Goal: Information Seeking & Learning: Learn about a topic

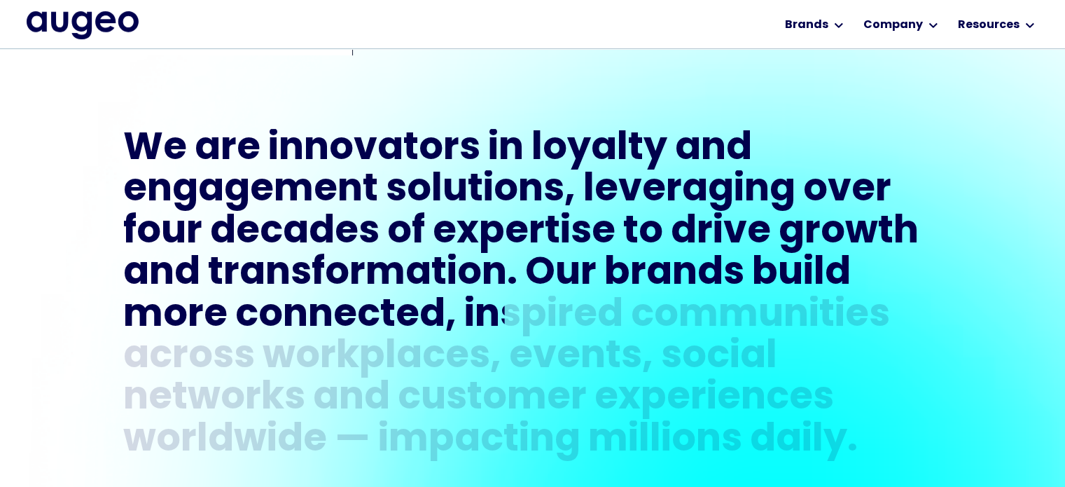
scroll to position [564, 0]
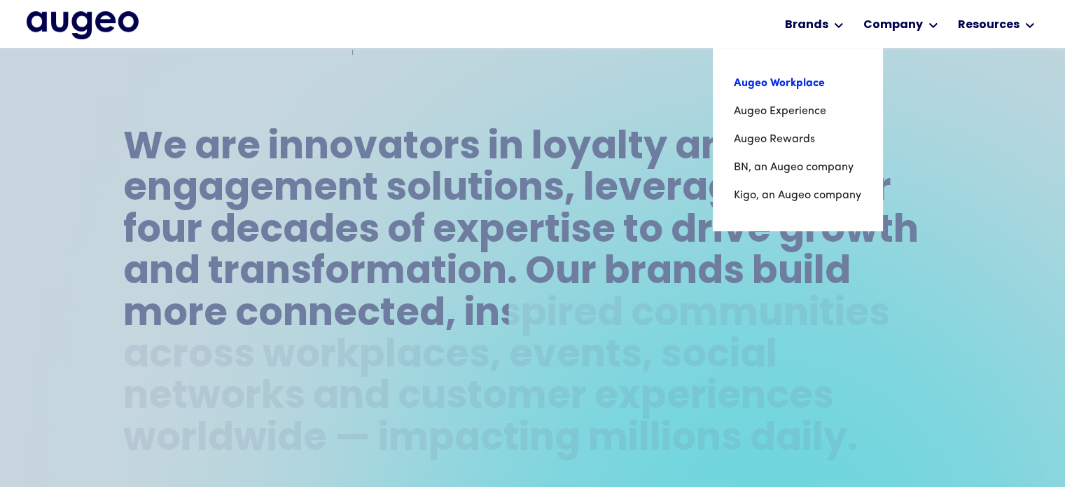
click at [800, 78] on link "Augeo Workplace" at bounding box center [797, 83] width 127 height 28
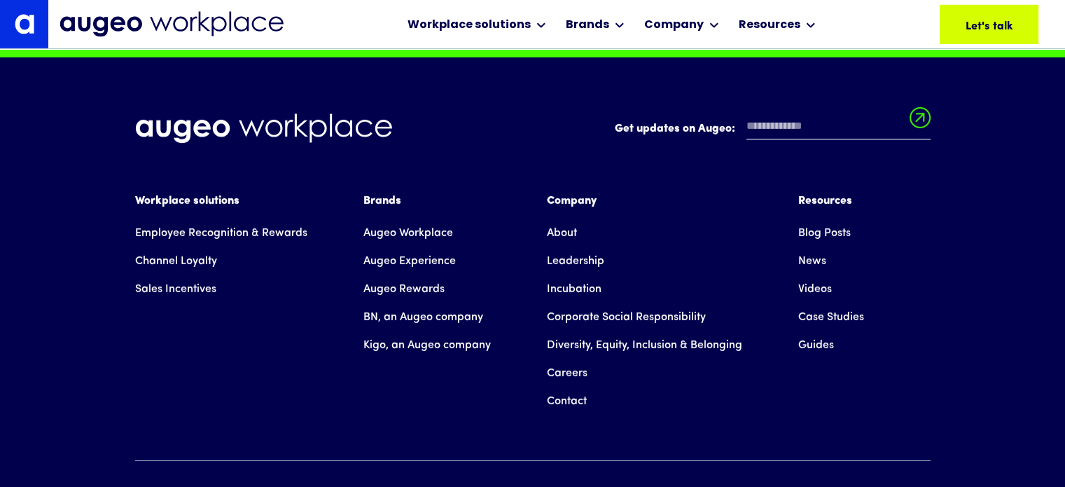
scroll to position [9883, 0]
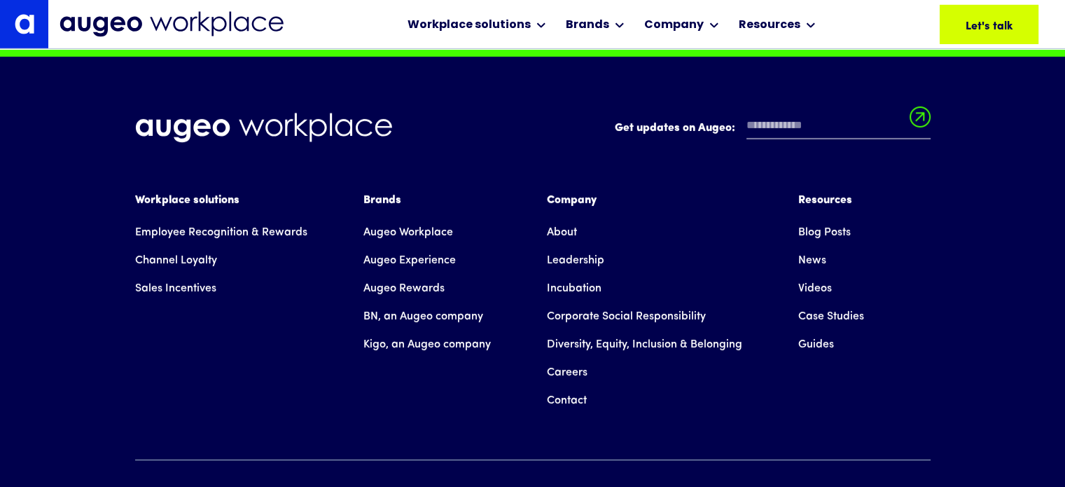
click at [422, 247] on link "Augeo Workplace" at bounding box center [408, 233] width 90 height 28
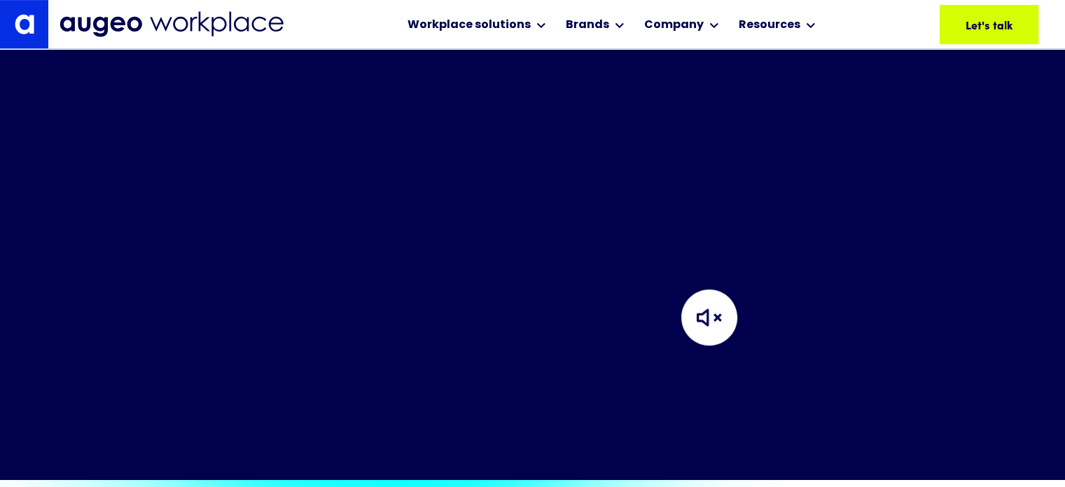
drag, startPoint x: 115, startPoint y: 120, endPoint x: 639, endPoint y: 311, distance: 557.4
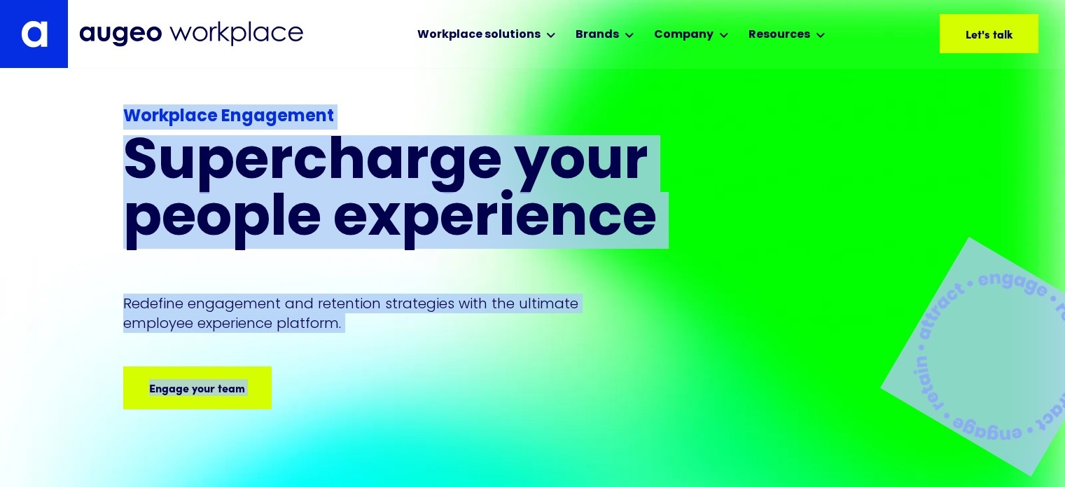
copy div "Workplace Engagement Supercharge your people experience Redefine engagement and…"
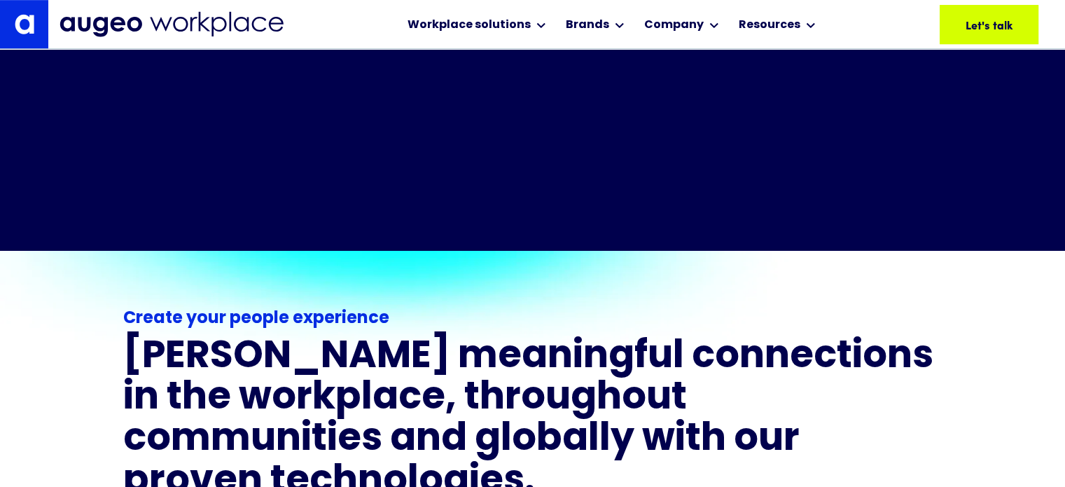
scroll to position [776, 0]
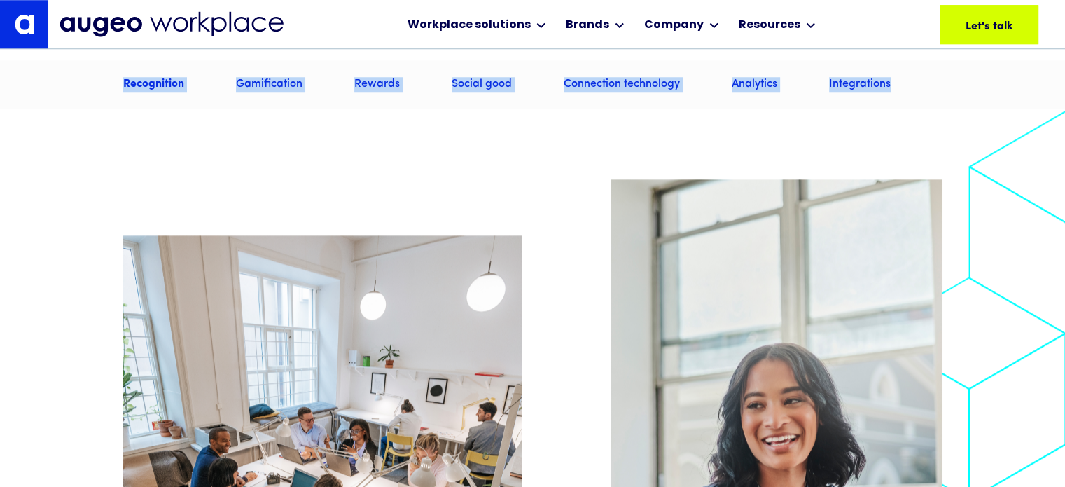
drag, startPoint x: 125, startPoint y: 168, endPoint x: 924, endPoint y: 97, distance: 802.2
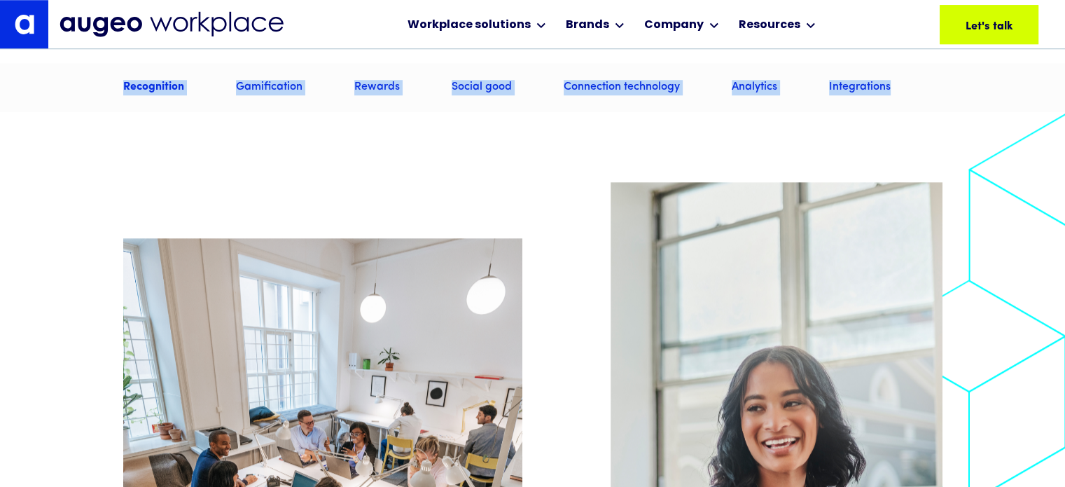
copy main "Create your people experience Foster meaningful connections in the workplace, t…"
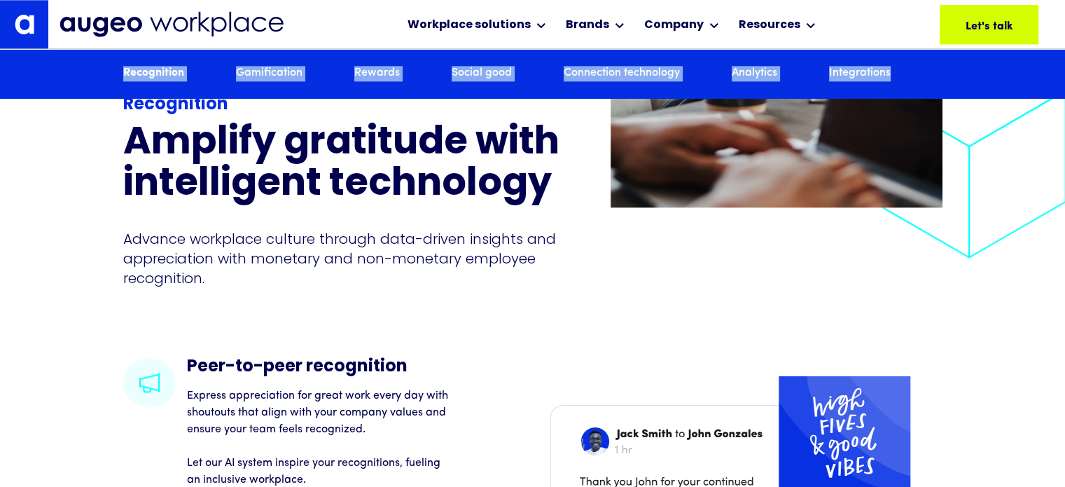
click at [157, 118] on div "Recognition" at bounding box center [344, 104] width 443 height 25
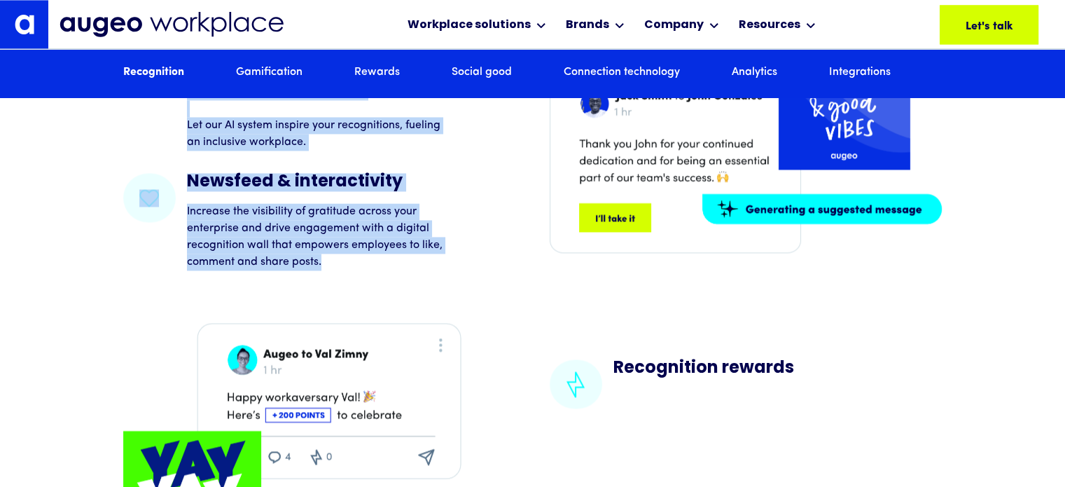
scroll to position [2188, 0]
drag, startPoint x: 124, startPoint y: 130, endPoint x: 428, endPoint y: 300, distance: 348.3
copy div "Recognition Amplify gratitude with intelligent technology Advance workplace cul…"
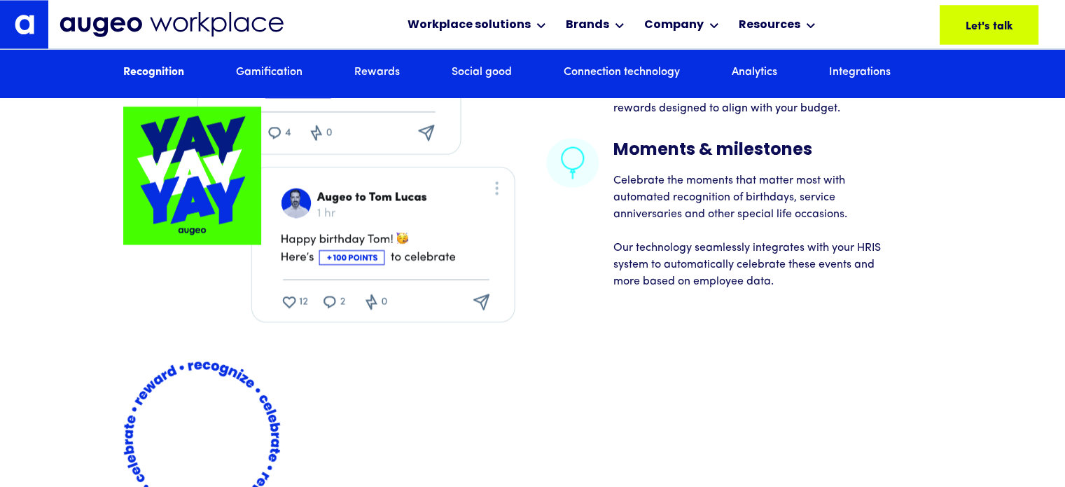
click at [659, 184] on div "Celebrate the moments that matter most with automated recognition of birthdays,…" at bounding box center [747, 226] width 269 height 118
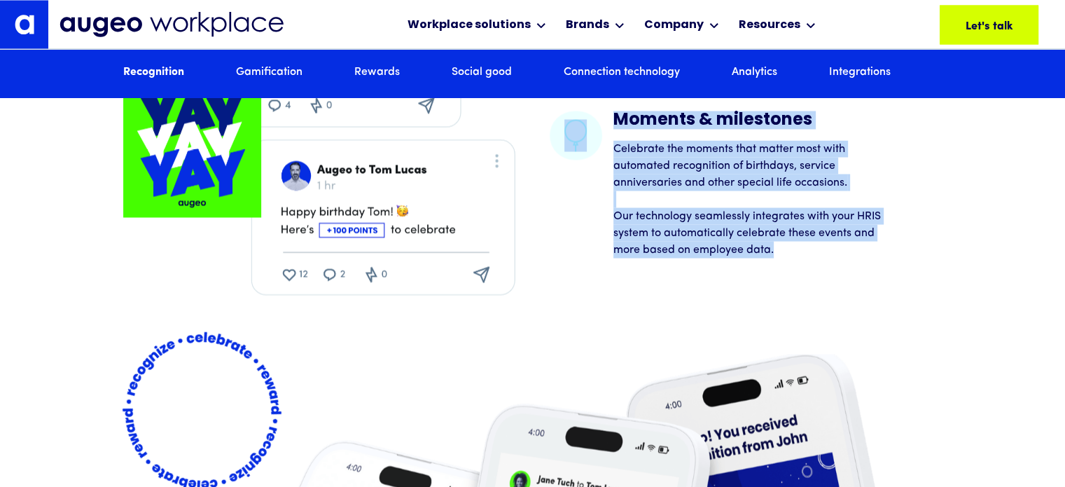
drag, startPoint x: 614, startPoint y: 176, endPoint x: 824, endPoint y: 284, distance: 235.9
click at [824, 284] on div "Recognition rewards Empower designated employees with the ability to boost reco…" at bounding box center [532, 133] width 819 height 324
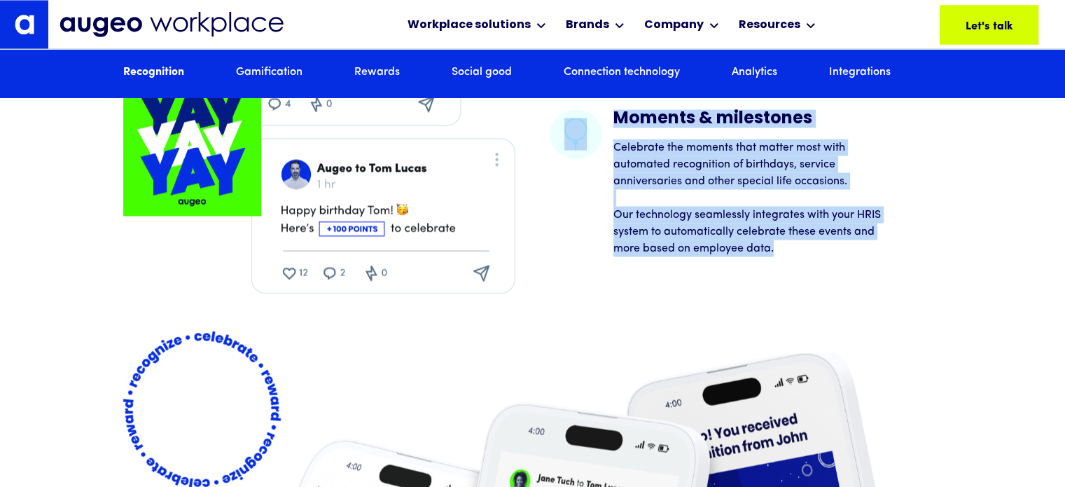
copy div "Recognition rewards Empower designated employees with the ability to boost reco…"
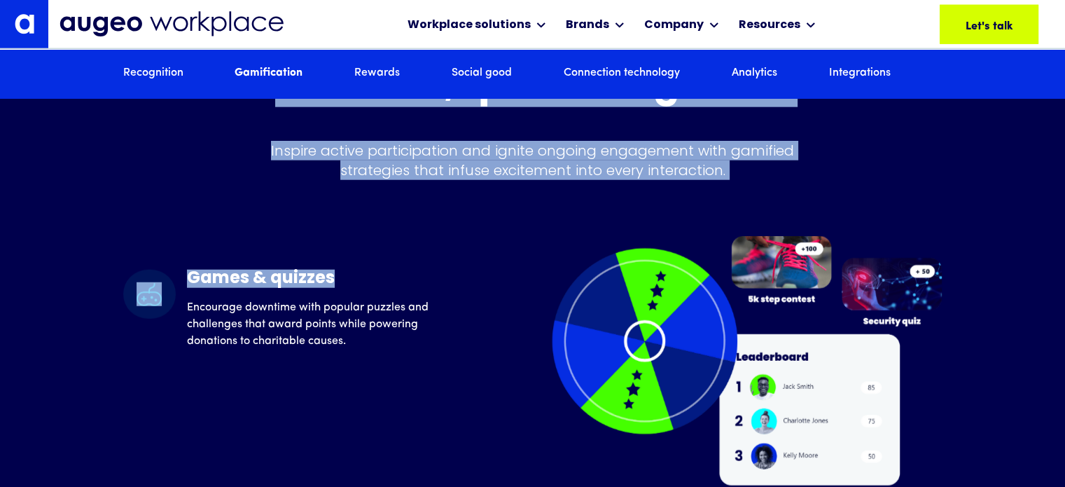
scroll to position [3459, 0]
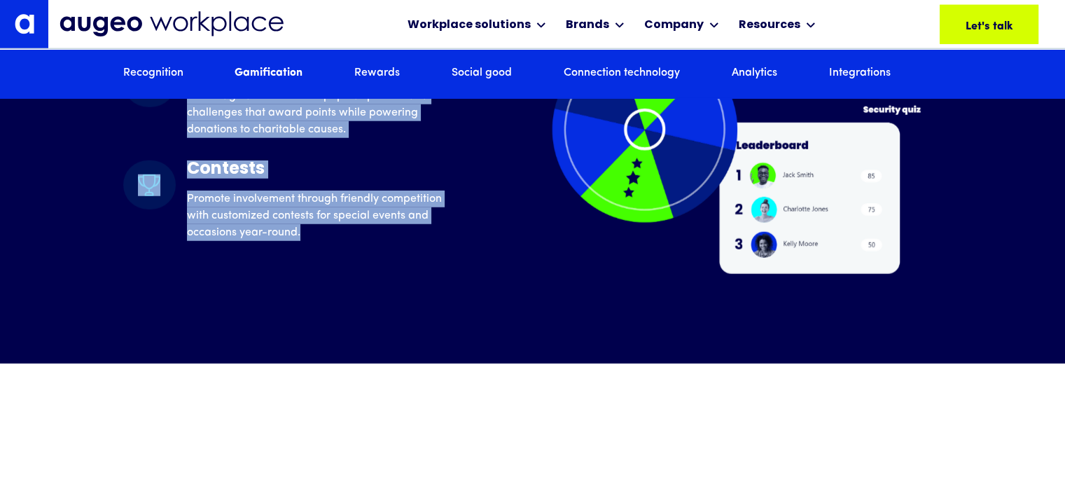
drag, startPoint x: 474, startPoint y: 241, endPoint x: 340, endPoint y: 258, distance: 135.6
click at [340, 258] on div "Gamification Create alignment with custom contests, quizzes & games Inspire act…" at bounding box center [532, 28] width 819 height 492
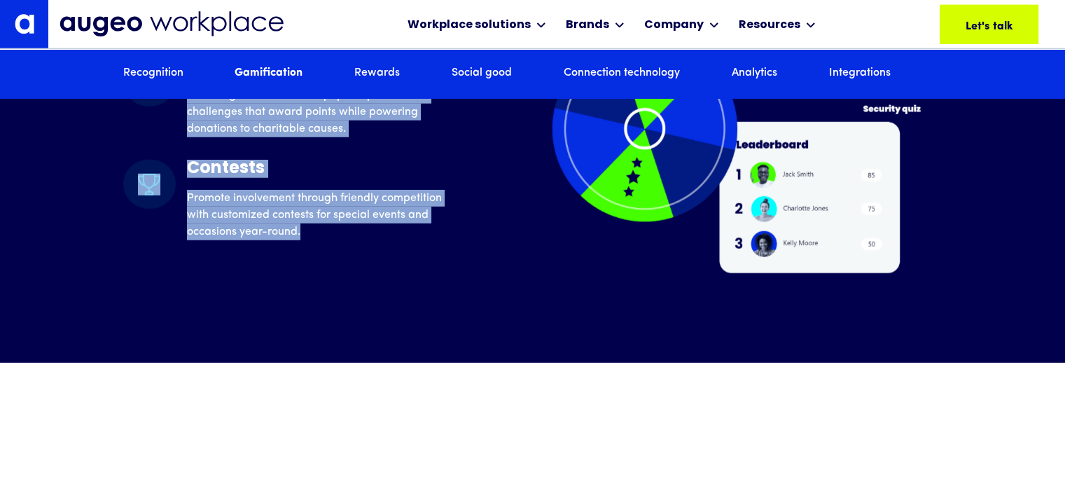
copy div "Gamification Create alignment with custom contests, quizzes & games Inspire act…"
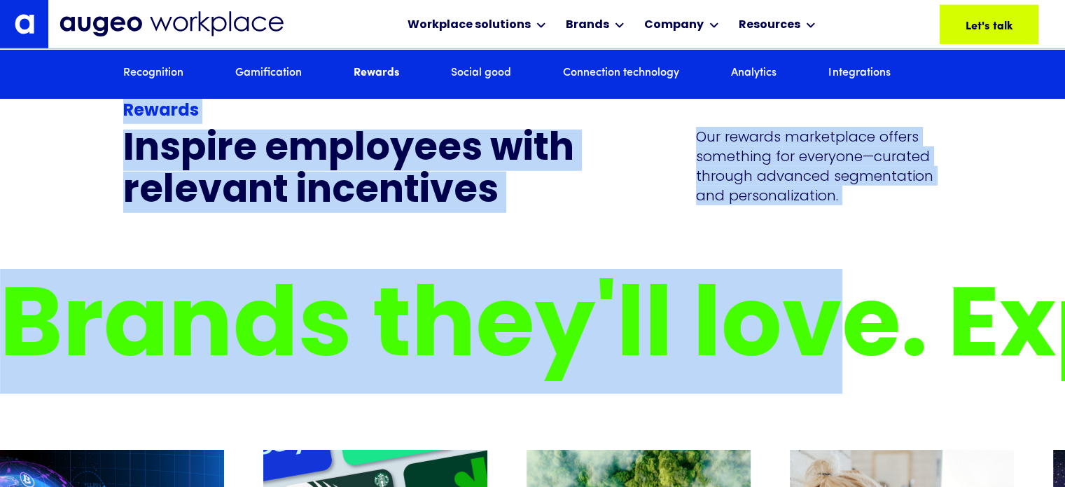
scroll to position [4023, 0]
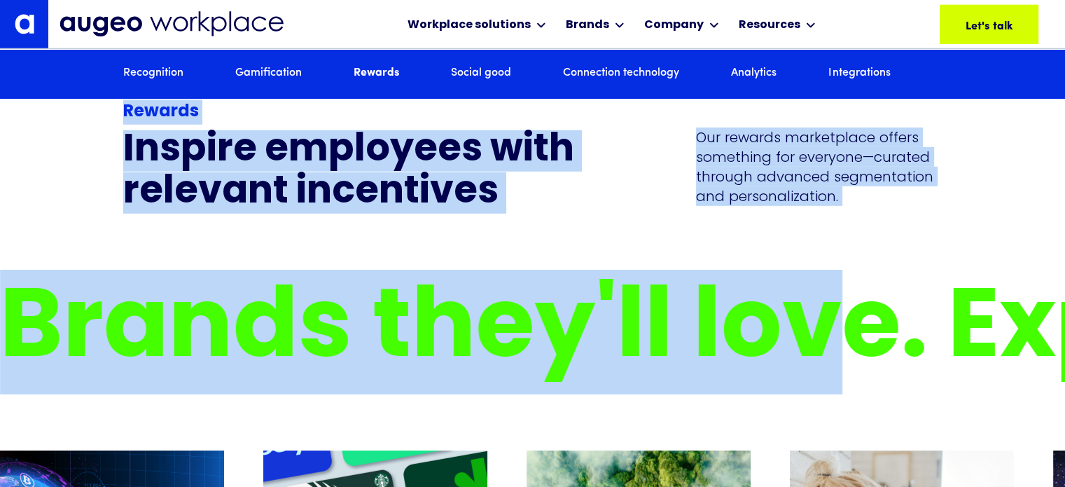
drag, startPoint x: 118, startPoint y: 127, endPoint x: 869, endPoint y: 240, distance: 759.9
click at [869, 240] on div "Rewards Inspire employees with relevant incentives Our rewards marketplace offe…" at bounding box center [532, 468] width 1065 height 917
copy div "Rewards Inspire employees with relevant incentives Our rewards marketplace offe…"
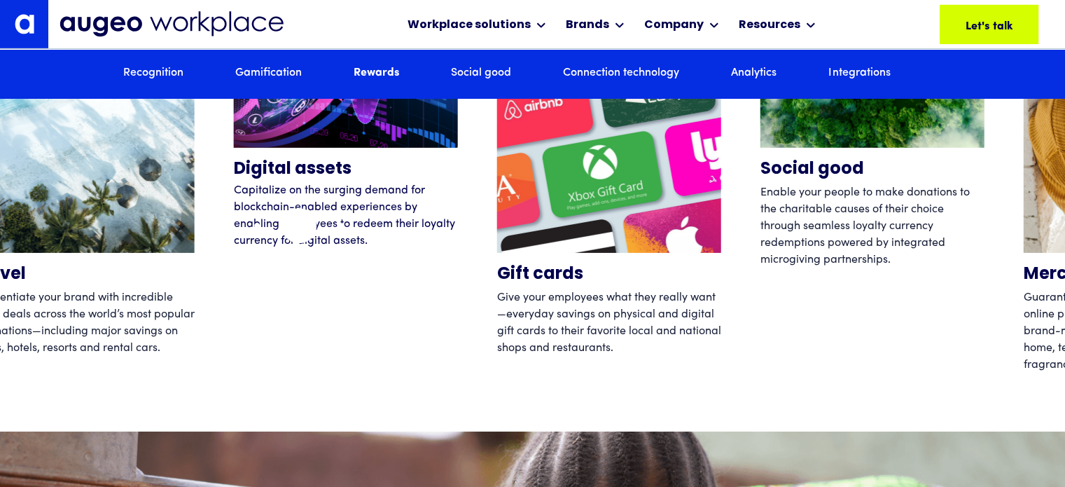
click at [299, 226] on div "Digital assets Capitalize on the surging demand for blockchain-enabled experien…" at bounding box center [346, 165] width 224 height 420
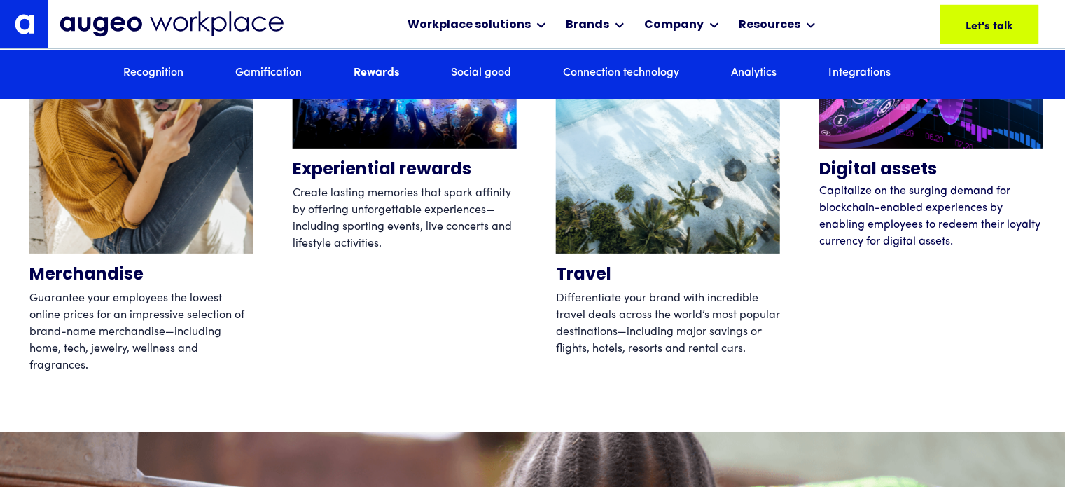
click at [771, 344] on div "Social good Enable your people to make donations to the charitable causes of th…" at bounding box center [298, 166] width 1065 height 420
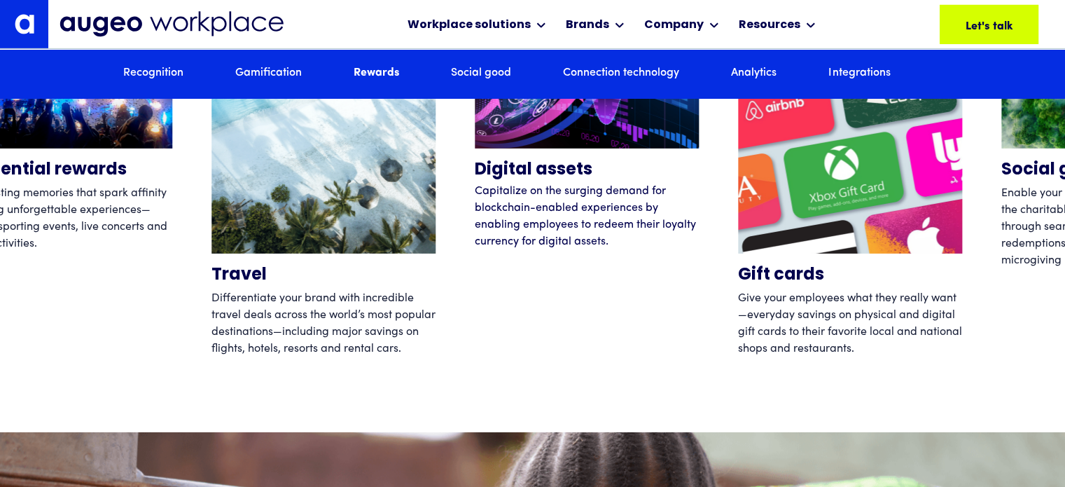
click at [475, 275] on div "Digital assets Capitalize on the surging demand for blockchain-enabled experien…" at bounding box center [587, 166] width 224 height 420
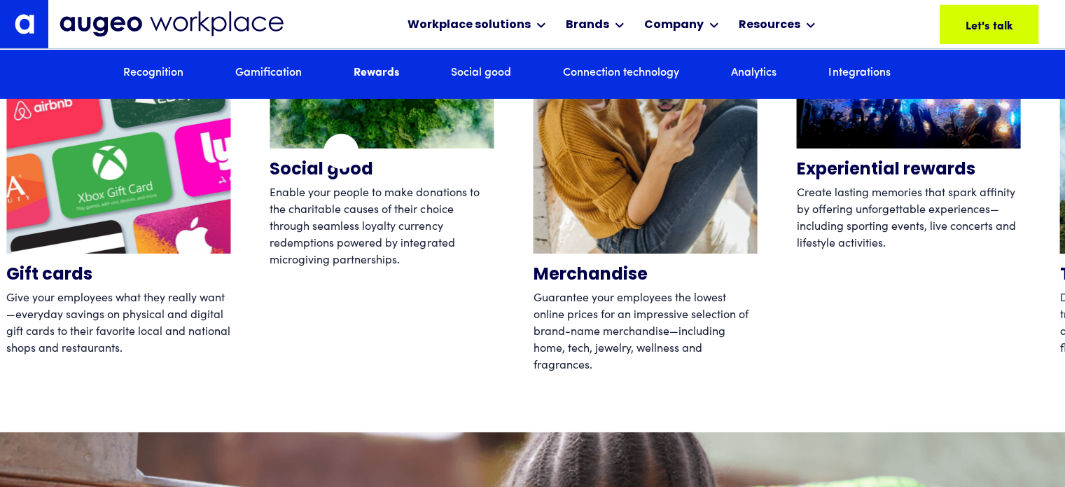
click at [270, 151] on div "Social good Enable your people to make donations to the charitable causes of th…" at bounding box center [382, 166] width 224 height 420
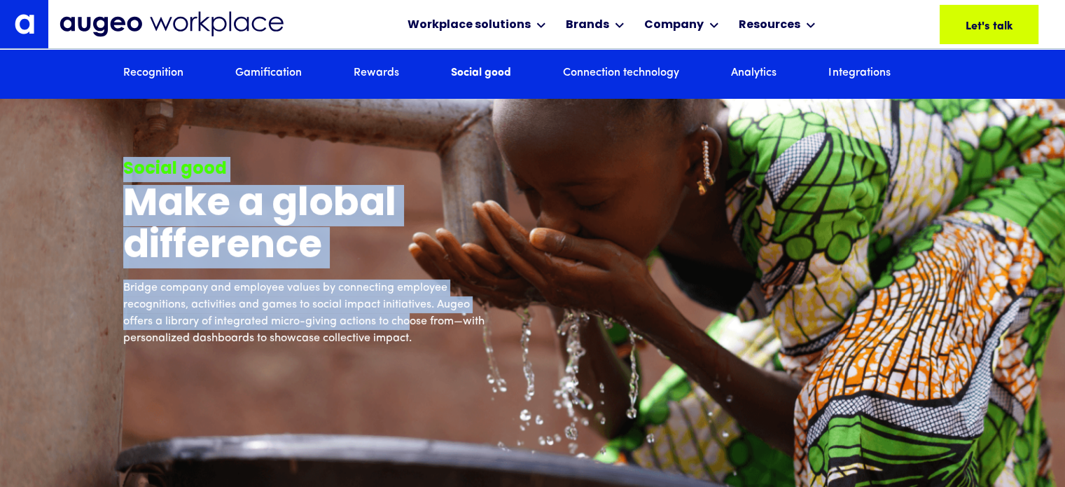
scroll to position [4941, 0]
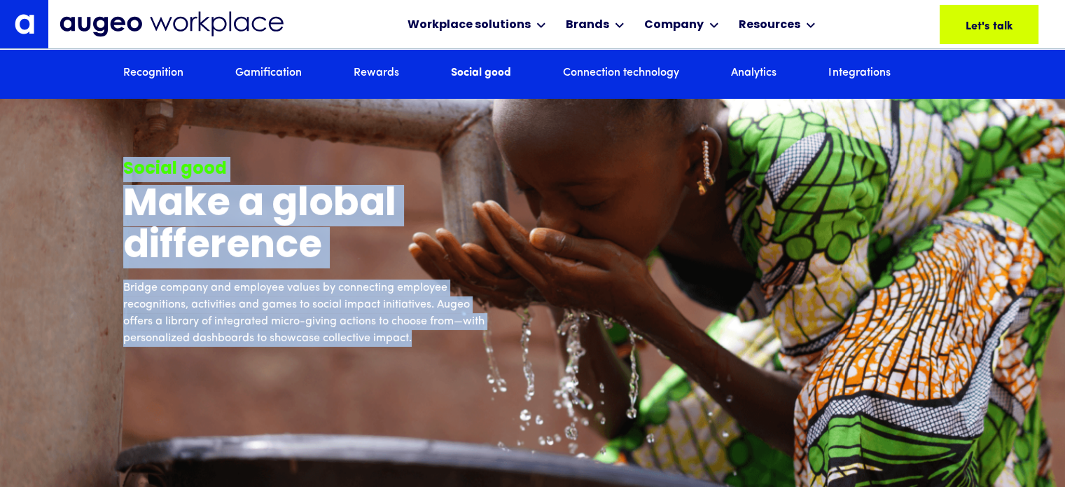
drag, startPoint x: 123, startPoint y: 183, endPoint x: 459, endPoint y: 366, distance: 382.0
click at [459, 366] on div "Social good Make a global difference Bridge company and employee values by conn…" at bounding box center [305, 251] width 364 height 369
copy div "Social good Make a global difference Bridge company and employee values by conn…"
drag, startPoint x: 331, startPoint y: 338, endPoint x: 321, endPoint y: 338, distance: 9.1
click at [331, 338] on p "Bridge company and employee values by connecting employee recognitions, activit…" at bounding box center [305, 312] width 364 height 67
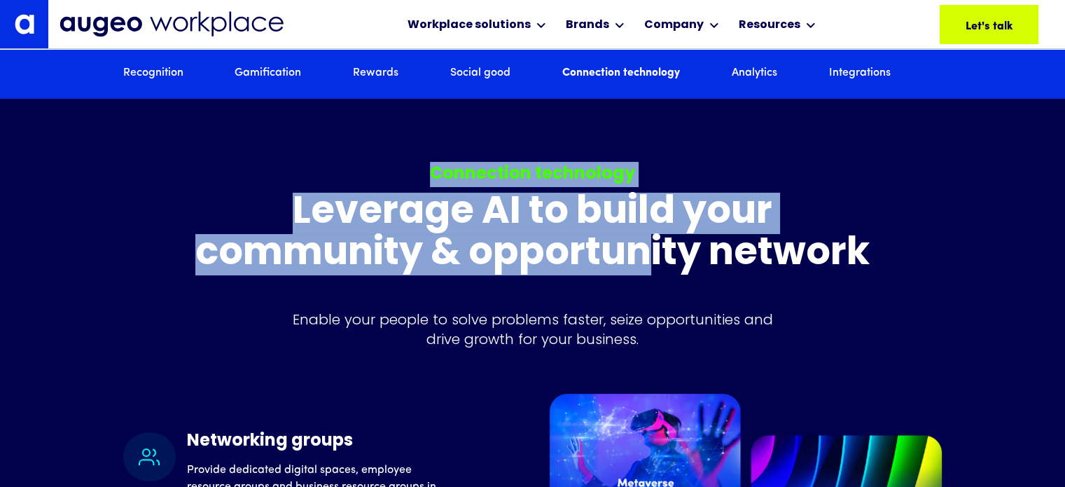
scroll to position [5364, 0]
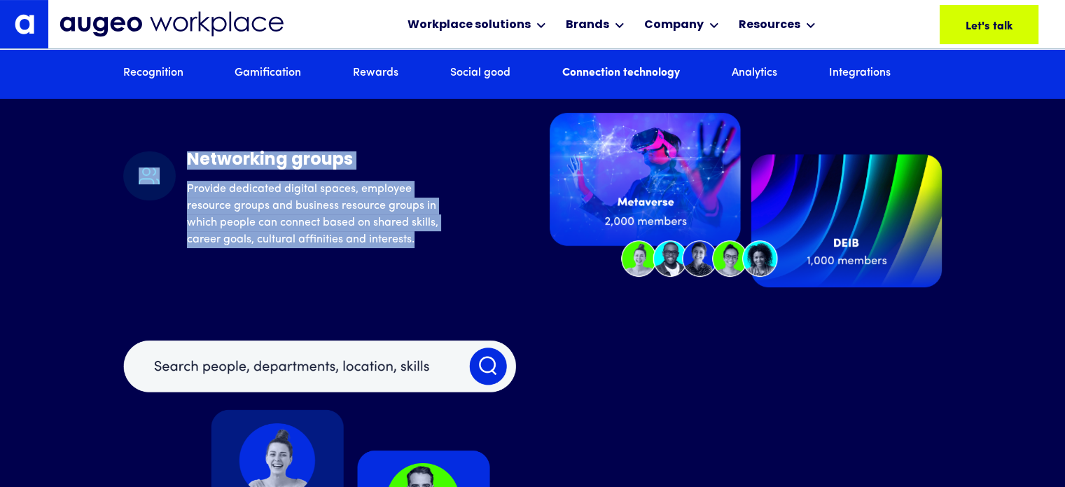
drag, startPoint x: 434, startPoint y: 188, endPoint x: 426, endPoint y: 296, distance: 107.5
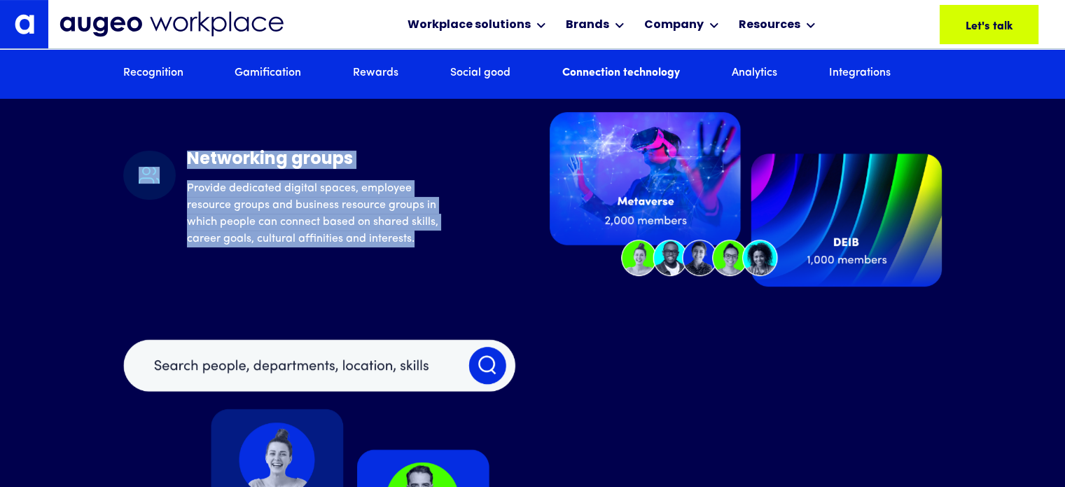
copy div "Connection technology Leverage AI to build your community & opportunity network…"
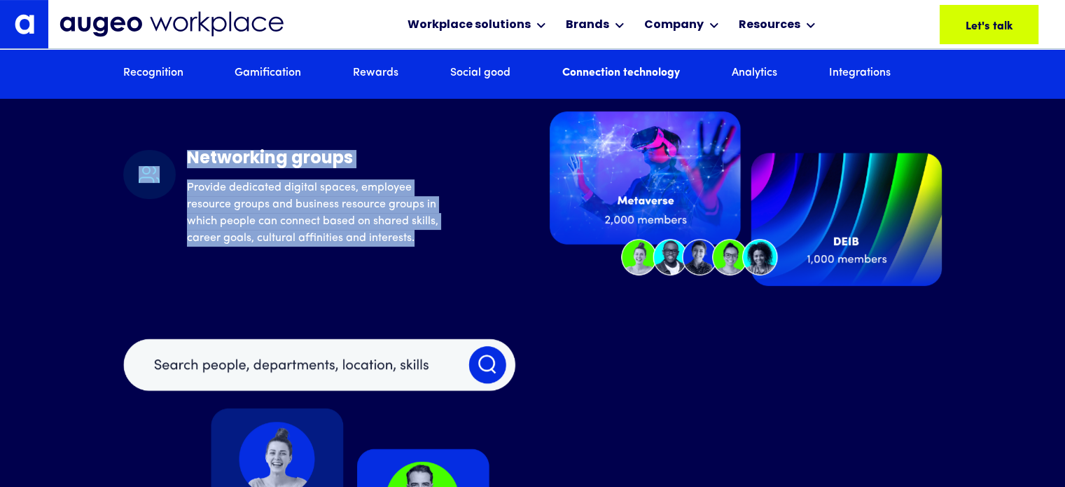
click at [291, 271] on div "Networking groups Provide dedicated digital spaces, employee resource groups an…" at bounding box center [532, 198] width 819 height 174
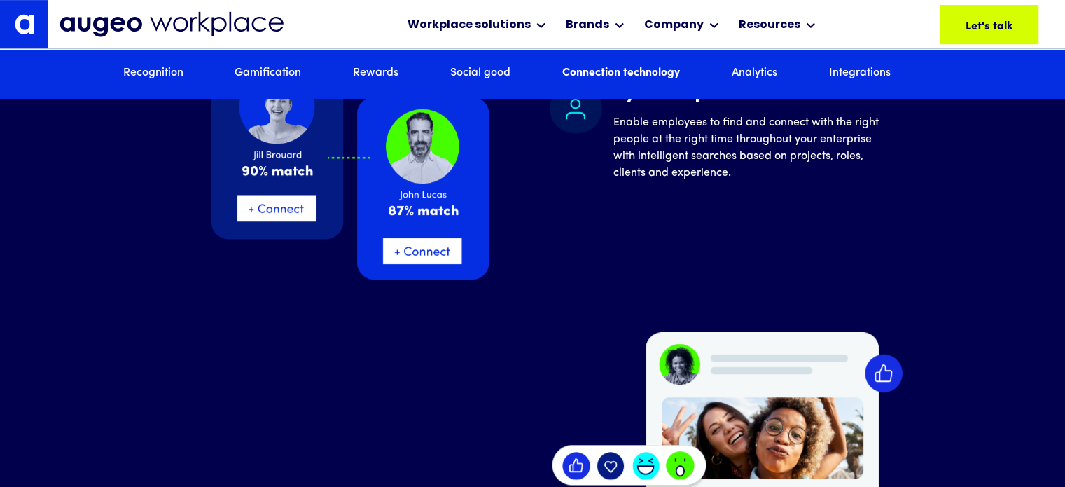
scroll to position [6000, 0]
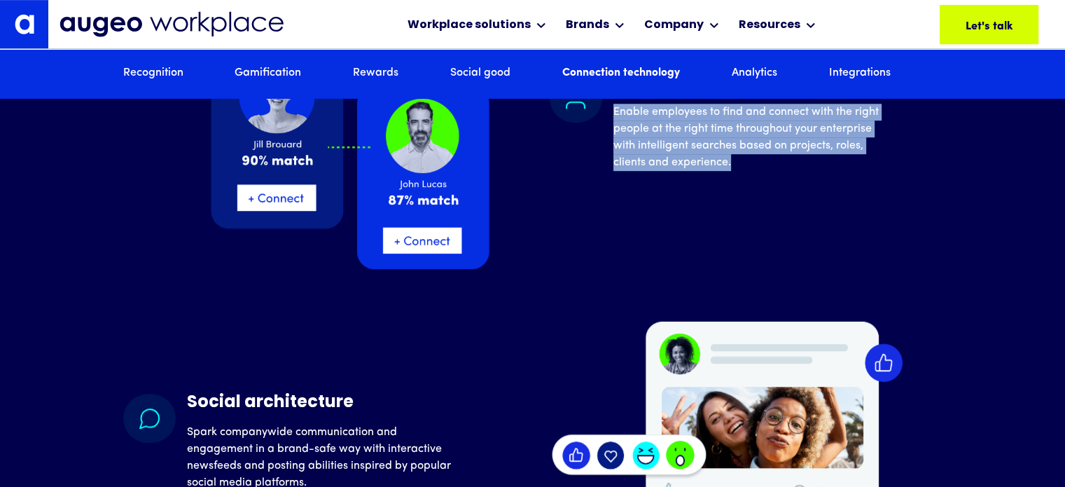
drag, startPoint x: 616, startPoint y: 116, endPoint x: 771, endPoint y: 194, distance: 173.2
click at [771, 170] on div "Dynamic profiles Enable employees to find and connect with the right people at …" at bounding box center [747, 122] width 269 height 97
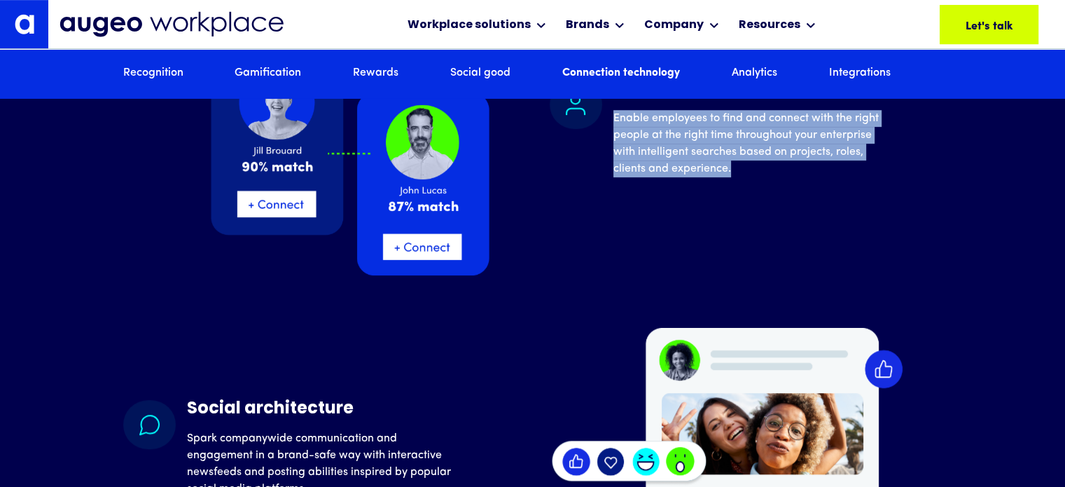
copy div "Dynamic profiles Enable employees to find and connect with the right people at …"
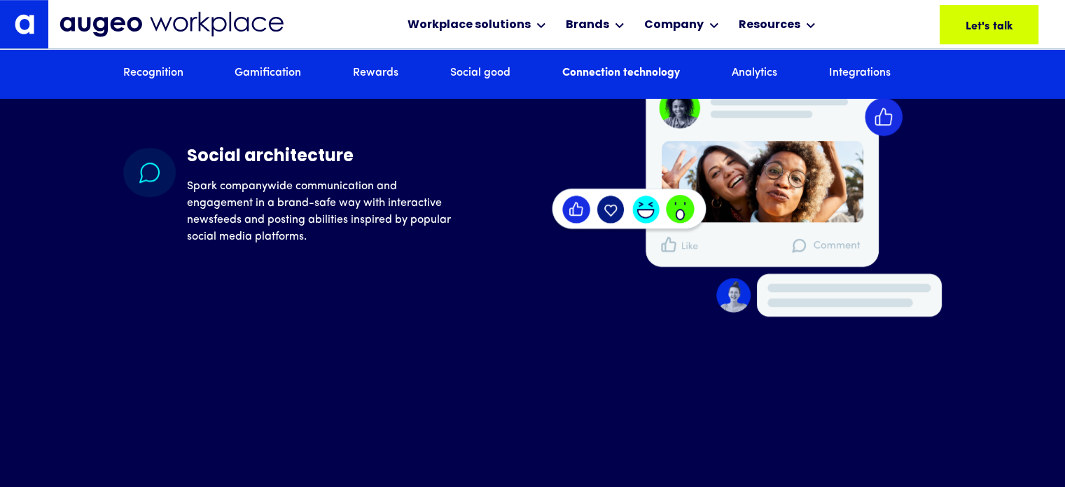
click at [197, 209] on p "Spark companywide communication and engagement in a brand-safe way with interac…" at bounding box center [321, 211] width 269 height 67
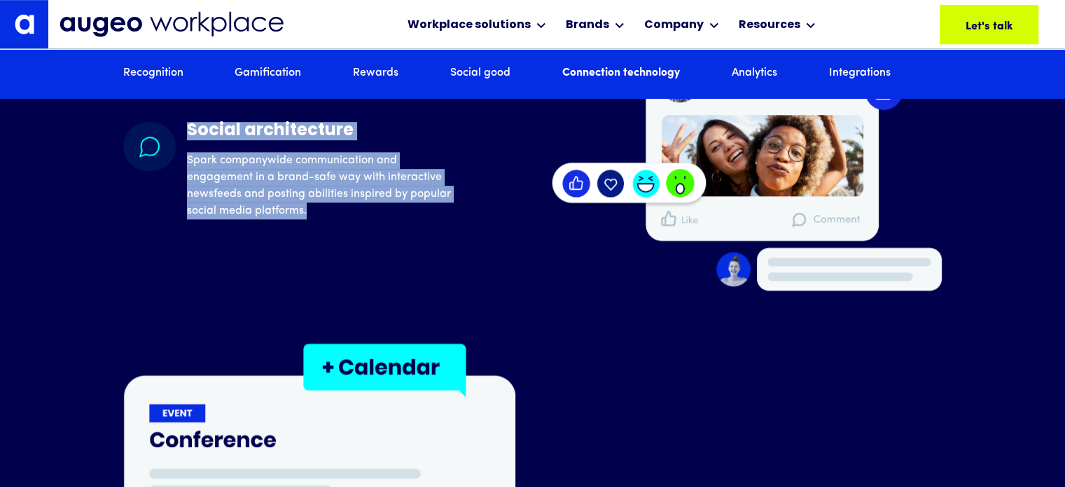
drag, startPoint x: 188, startPoint y: 161, endPoint x: 318, endPoint y: 242, distance: 153.5
click at [318, 219] on div "Social architecture Spark companywide communication and engagement in a brand-s…" at bounding box center [321, 170] width 269 height 97
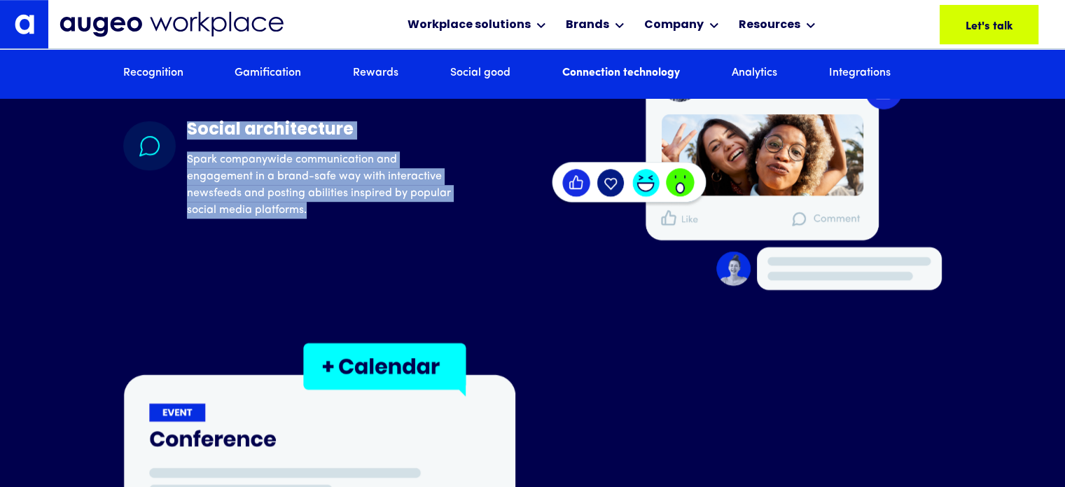
copy div "Social architecture Spark companywide communication and engagement in a brand-s…"
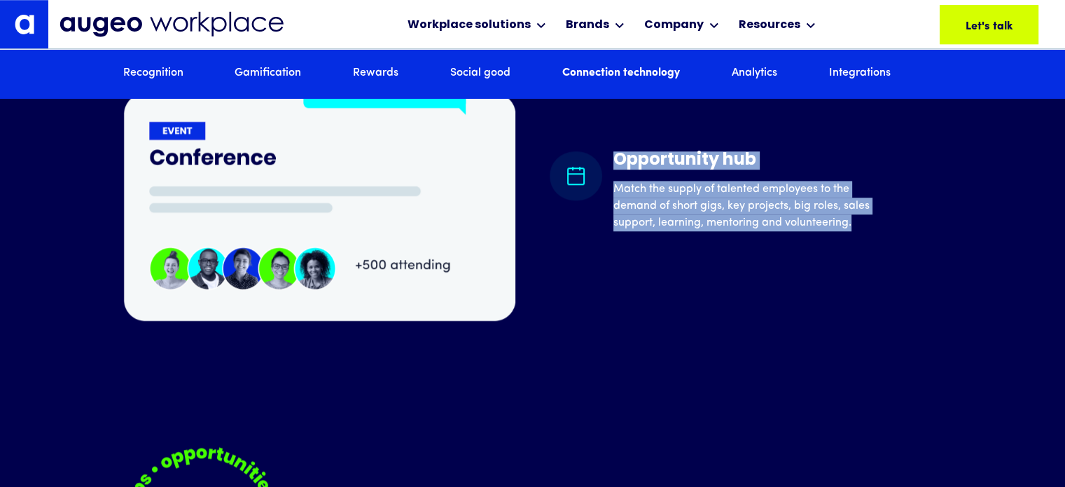
scroll to position [6565, 0]
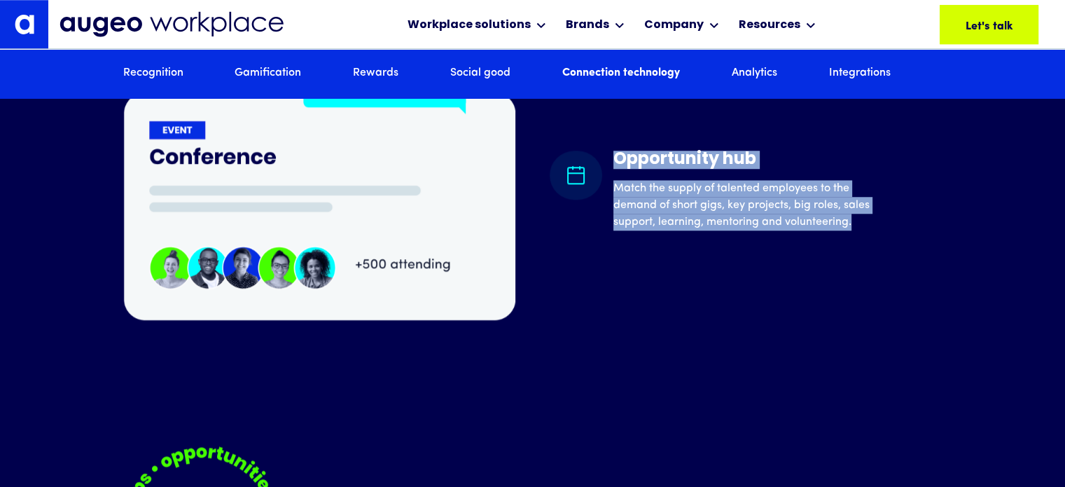
drag, startPoint x: 618, startPoint y: 184, endPoint x: 899, endPoint y: 254, distance: 289.4
click at [899, 230] on div "Opportunity hub Match the supply of talented employees to the demand of short g…" at bounding box center [746, 191] width 393 height 80
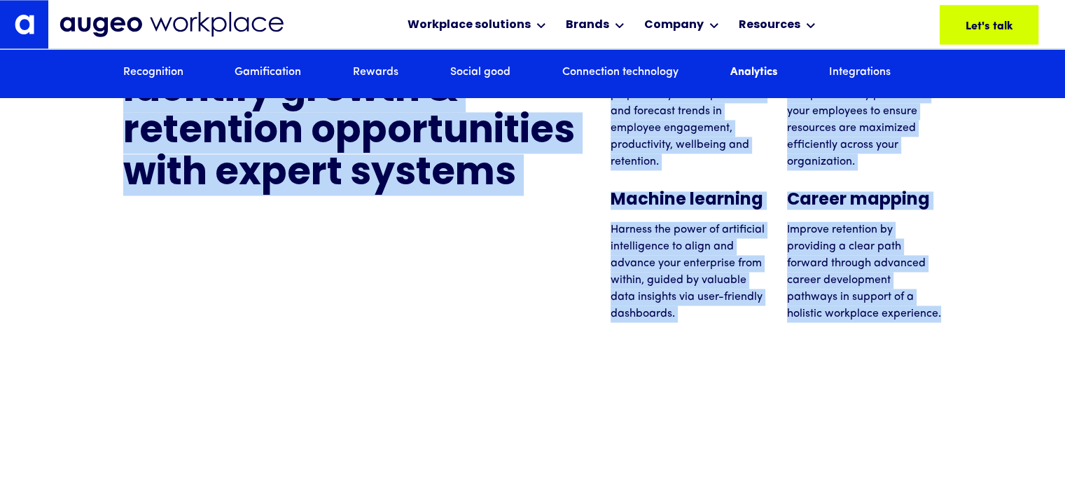
scroll to position [7553, 0]
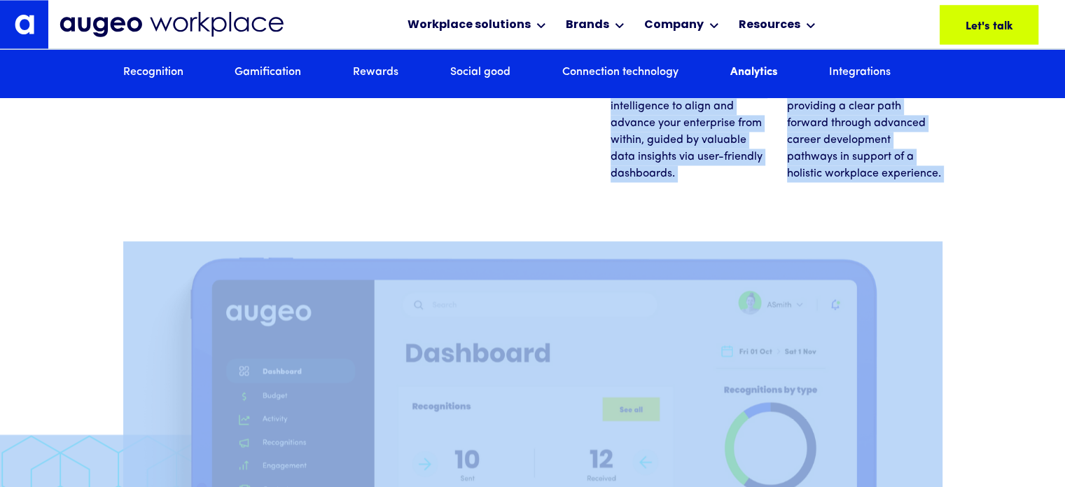
drag, startPoint x: 125, startPoint y: 211, endPoint x: 965, endPoint y: 209, distance: 839.7
click at [965, 209] on div "Analytics & data insights Identify growth & retention opportunities with expert…" at bounding box center [532, 231] width 1065 height 842
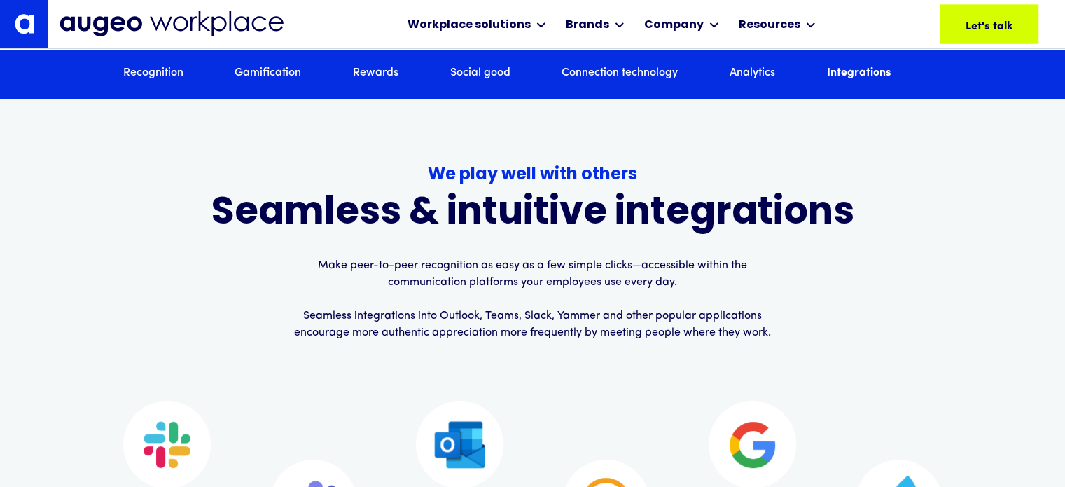
click at [434, 179] on div "We play well with others Seamless & intuitive integrations Make peer-to-peer re…" at bounding box center [532, 357] width 819 height 568
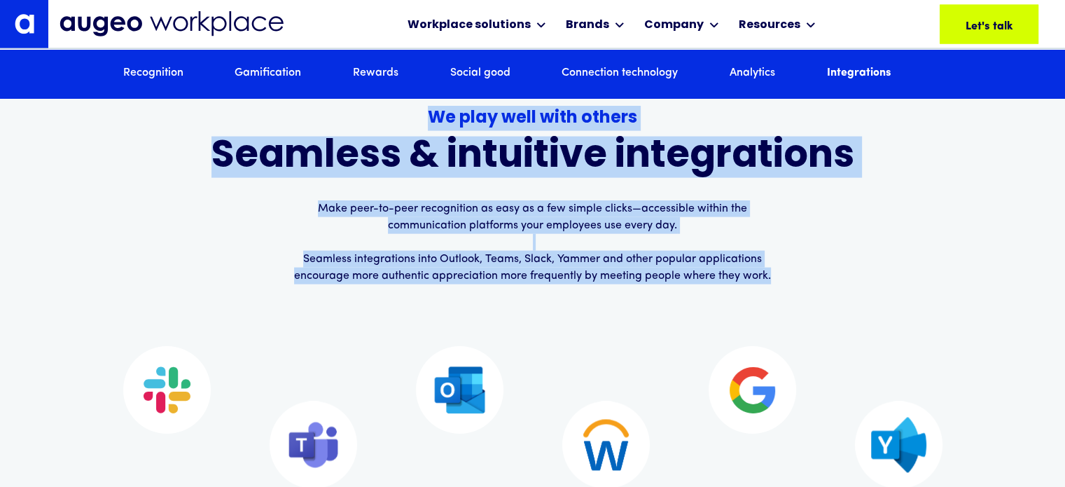
scroll to position [8330, 0]
drag, startPoint x: 434, startPoint y: 204, endPoint x: 795, endPoint y: 294, distance: 371.8
click at [795, 284] on div "We play well with others Seamless & intuitive integrations Make peer-to-peer re…" at bounding box center [532, 194] width 643 height 179
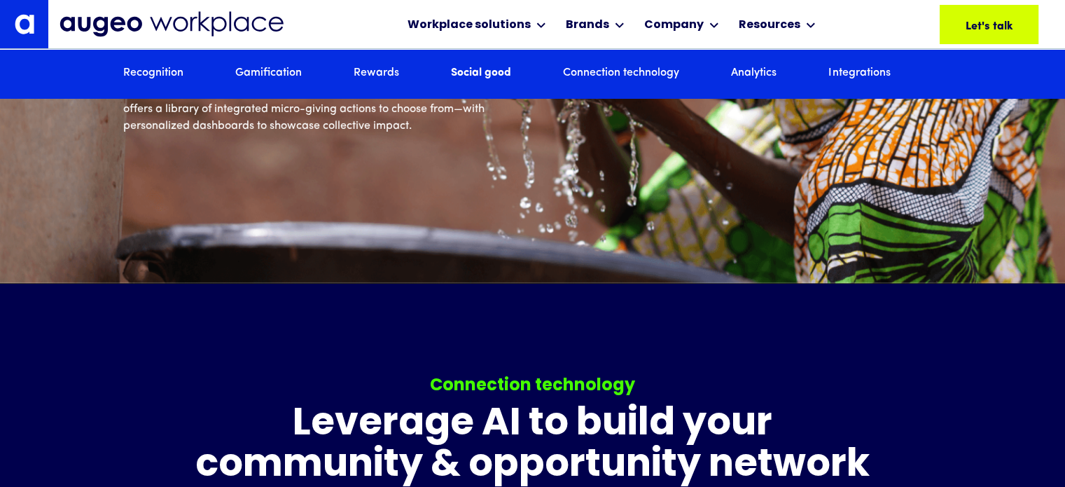
scroll to position [5153, 0]
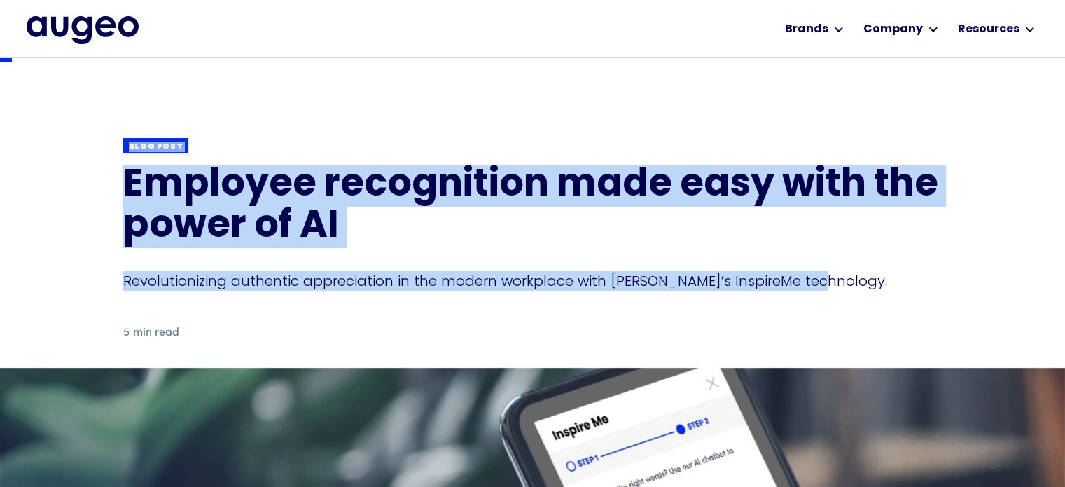
drag, startPoint x: 111, startPoint y: 167, endPoint x: 863, endPoint y: 279, distance: 760.4
click at [863, 279] on div "Back Blog post Employee recognition made easy with the power of AI Revolutioniz…" at bounding box center [532, 240] width 1065 height 382
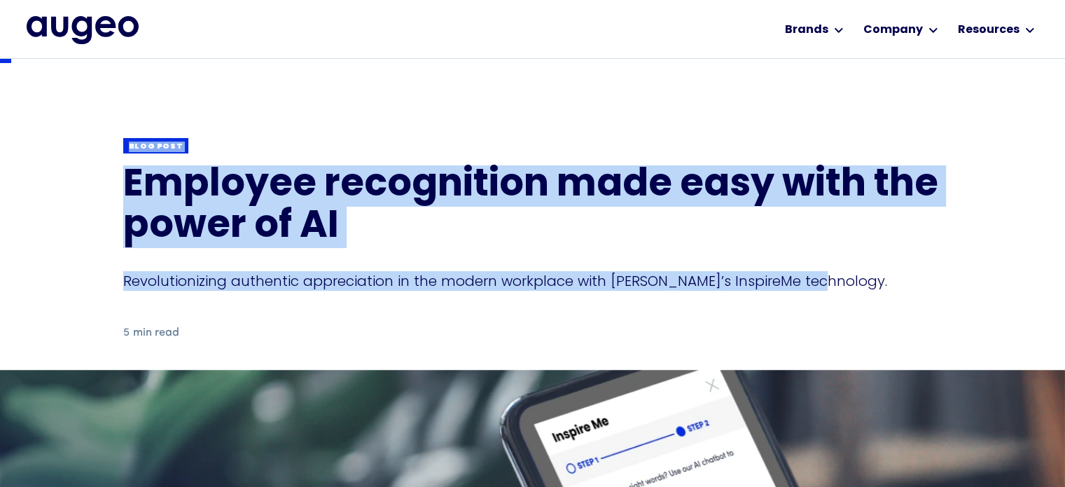
copy div "Blog post Employee recognition made easy with the power of AI Revolutionizing a…"
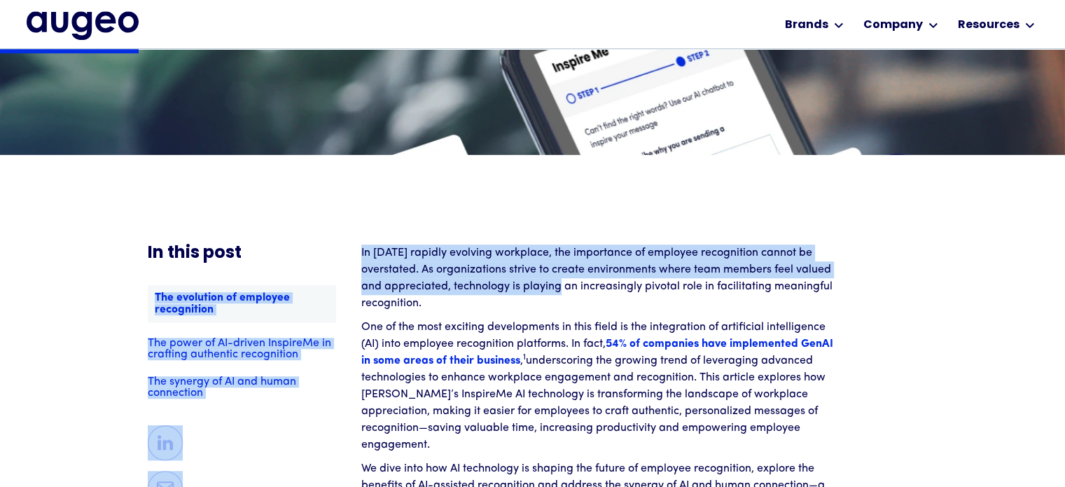
scroll to position [917, 0]
drag, startPoint x: 345, startPoint y: 251, endPoint x: 554, endPoint y: 282, distance: 211.8
click at [555, 282] on p "In today's rapidly evolving workplace, the importance of employee recognition c…" at bounding box center [599, 277] width 476 height 67
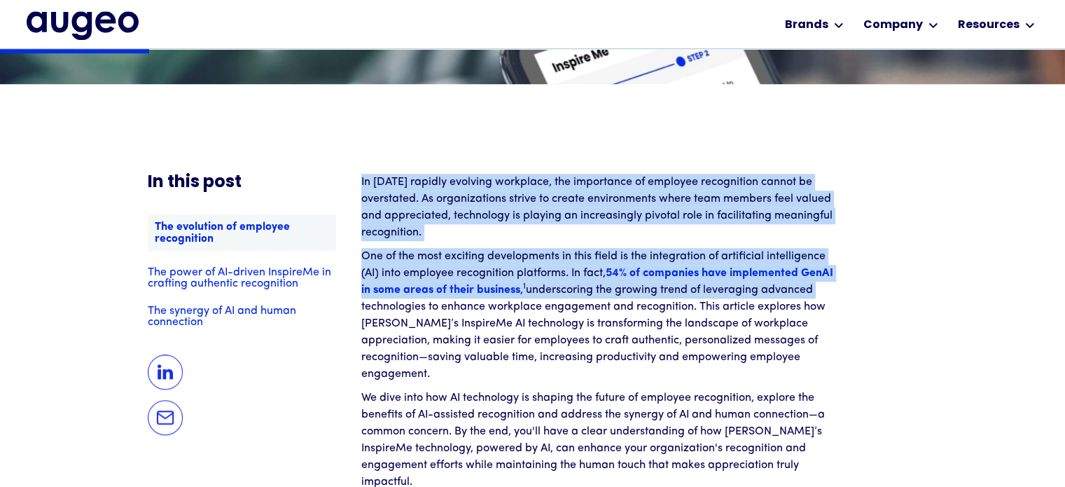
scroll to position [988, 0]
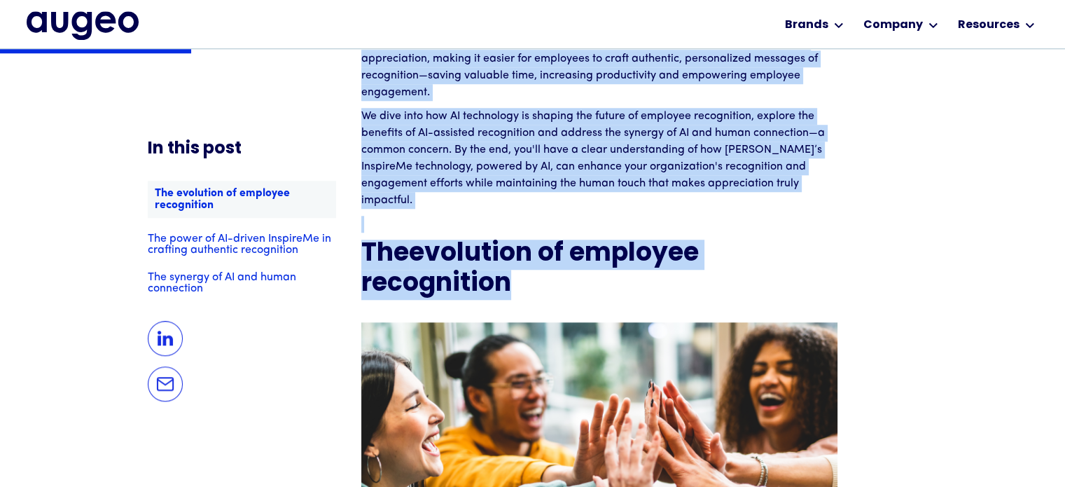
drag, startPoint x: 361, startPoint y: 253, endPoint x: 862, endPoint y: 263, distance: 501.5
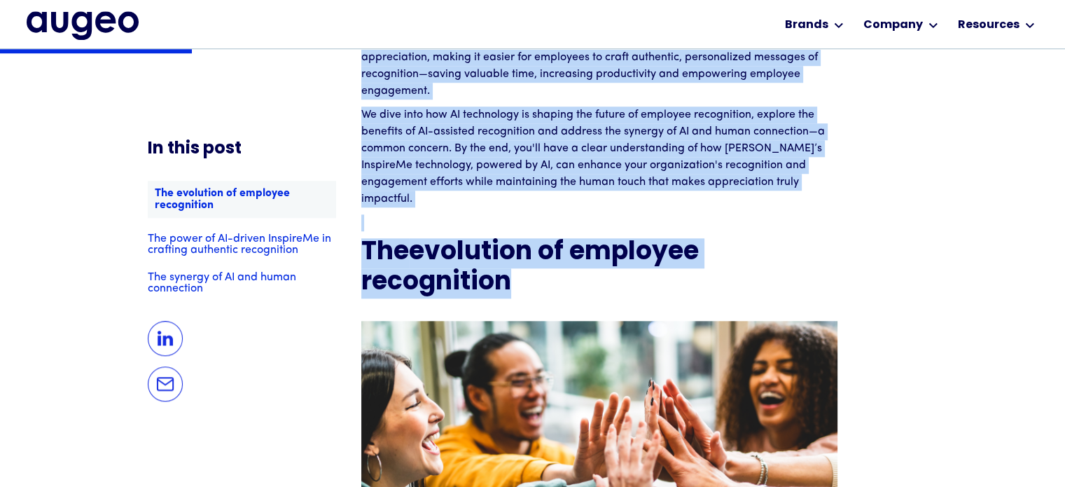
copy div "In today's rapidly evolving workplace, the importance of employee recognition c…"
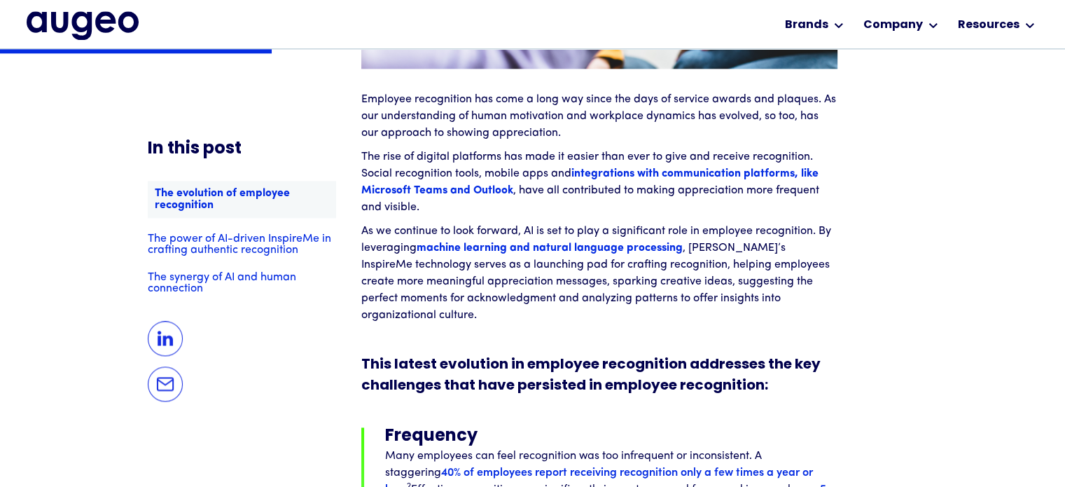
click at [519, 148] on p "The rise of digital platforms has made it easier than ever to give and receive …" at bounding box center [599, 181] width 476 height 67
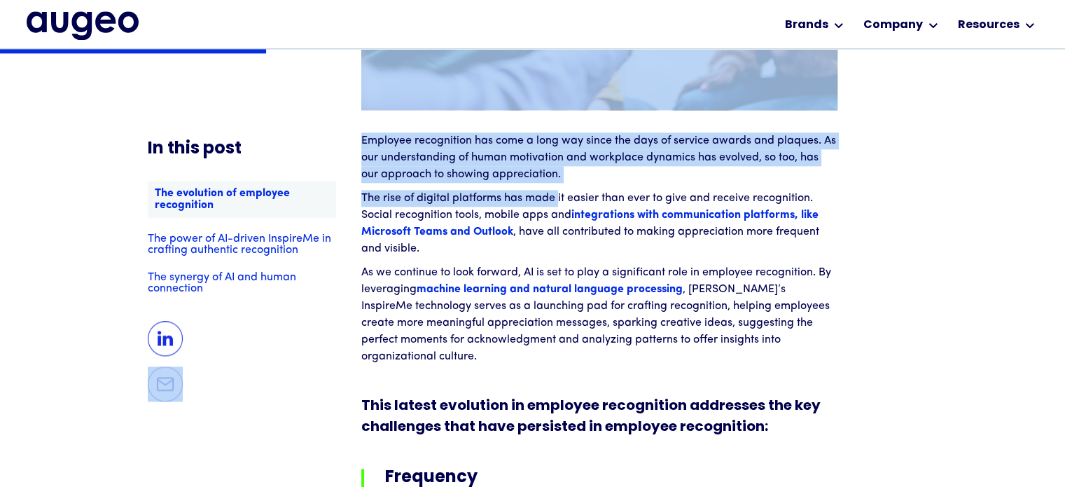
drag, startPoint x: 528, startPoint y: 158, endPoint x: 558, endPoint y: 165, distance: 30.9
click at [558, 190] on p "The rise of digital platforms has made it easier than ever to give and receive …" at bounding box center [599, 223] width 476 height 67
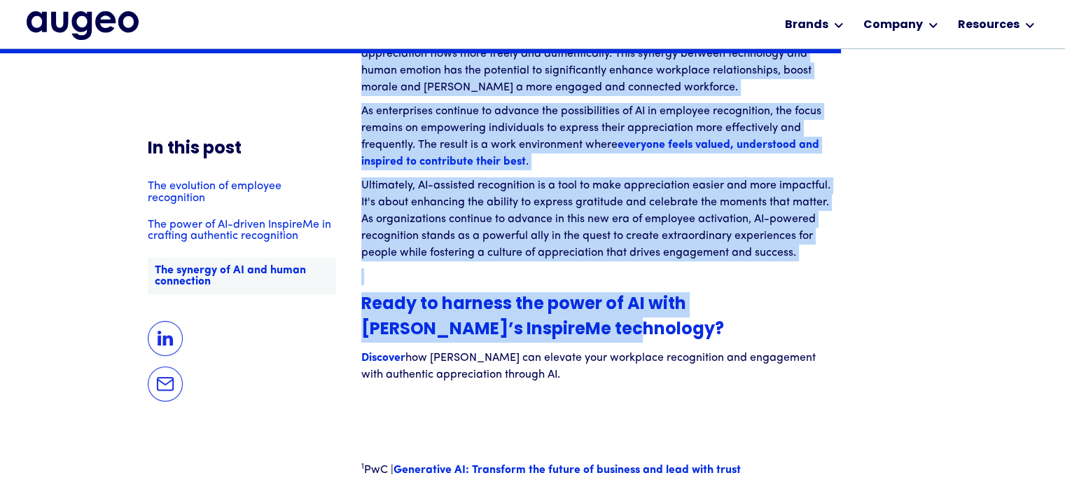
scroll to position [5577, 0]
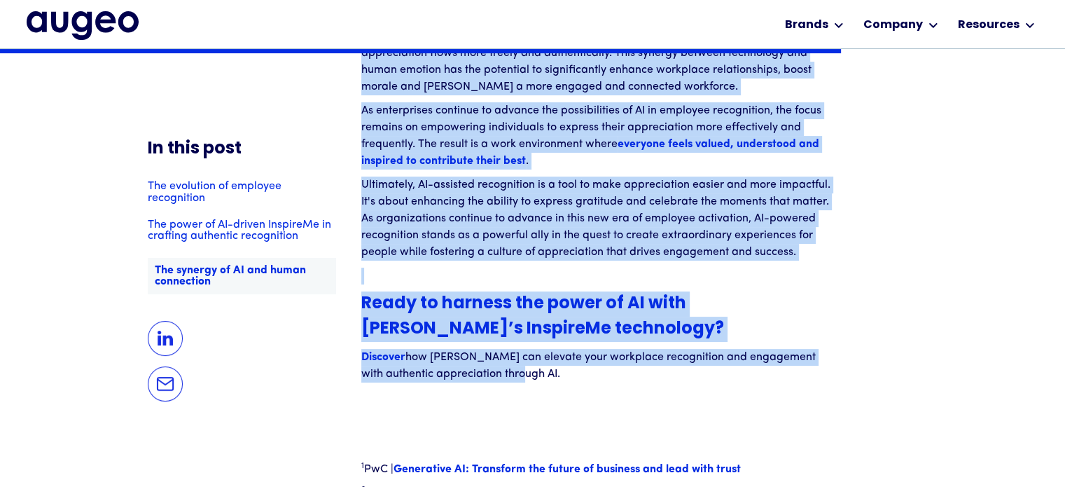
drag, startPoint x: 361, startPoint y: 107, endPoint x: 829, endPoint y: 310, distance: 510.0
copy div "Employee recognition has come a long way since the days of service awards and p…"
click at [551, 291] on h5 "Ready to harness the power of AI with Augeo’s InspireMe technology?" at bounding box center [599, 316] width 476 height 50
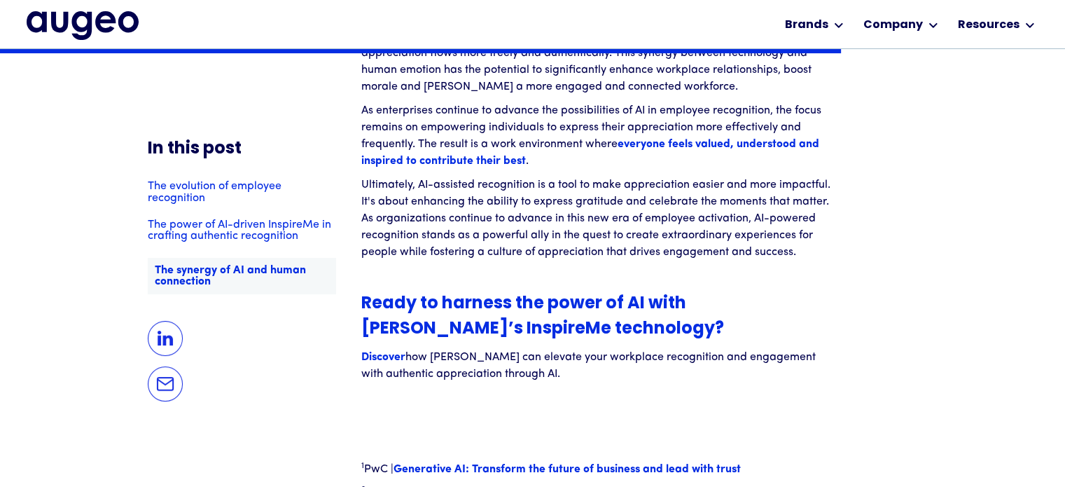
click at [99, 13] on img "home" at bounding box center [83, 25] width 112 height 28
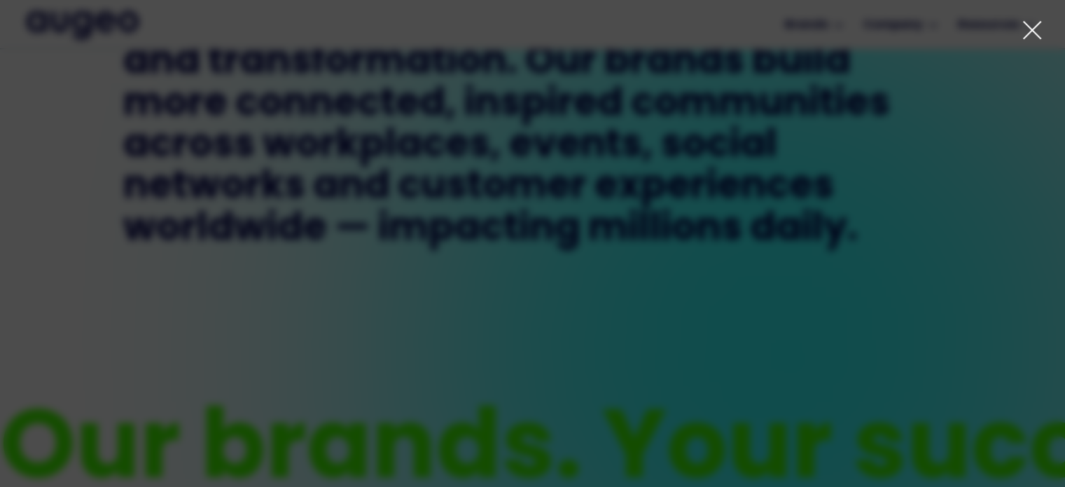
click at [1022, 34] on icon at bounding box center [1032, 30] width 21 height 21
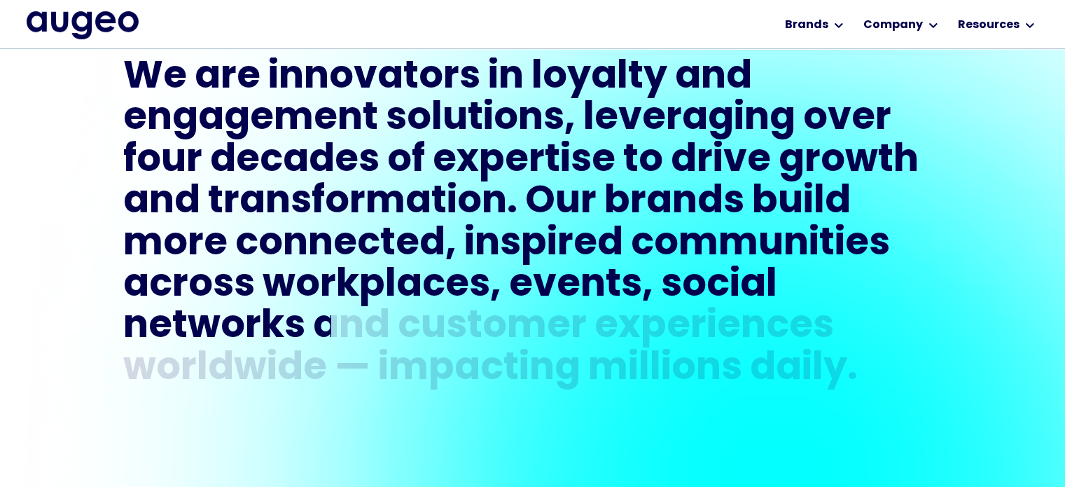
scroll to position [1199, 0]
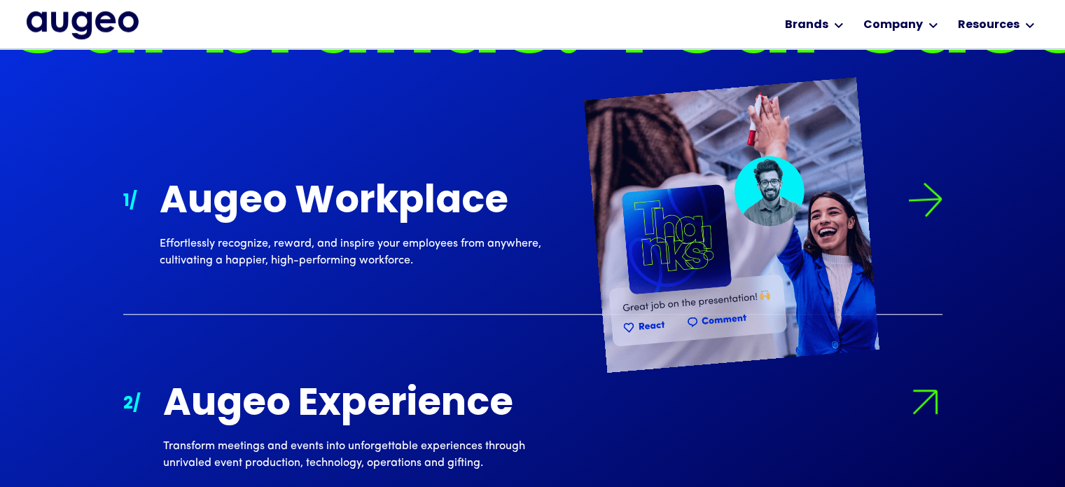
click at [276, 207] on div "Augeo Workplace" at bounding box center [361, 202] width 403 height 41
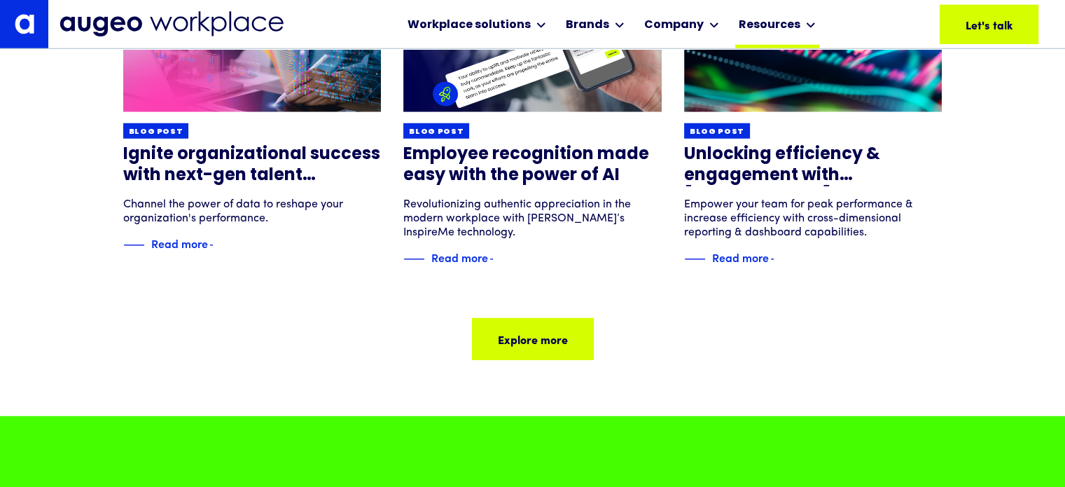
scroll to position [2093, 0]
